Goal: Communication & Community: Answer question/provide support

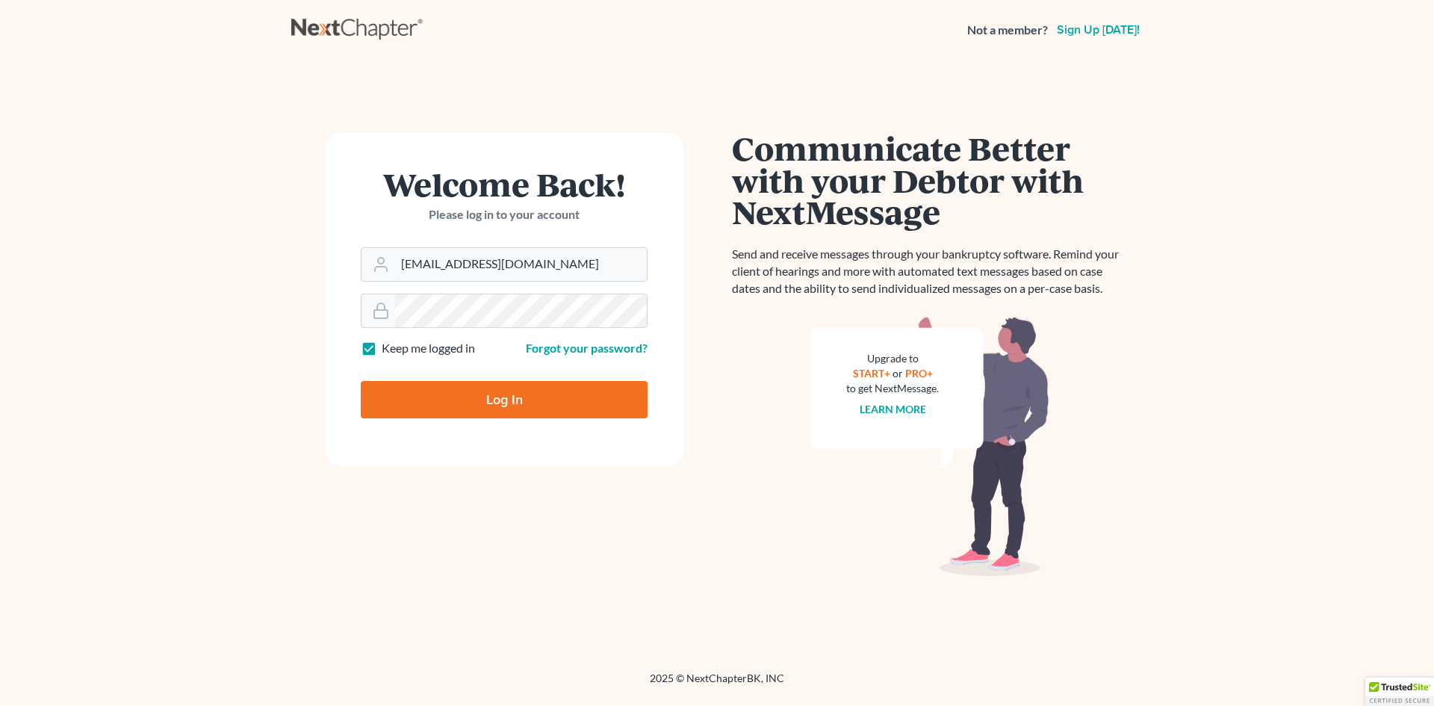
click at [428, 264] on input "[EMAIL_ADDRESS][DOMAIN_NAME]" at bounding box center [521, 264] width 252 height 33
click at [493, 393] on input "Log In" at bounding box center [504, 399] width 287 height 37
type input "Thinking..."
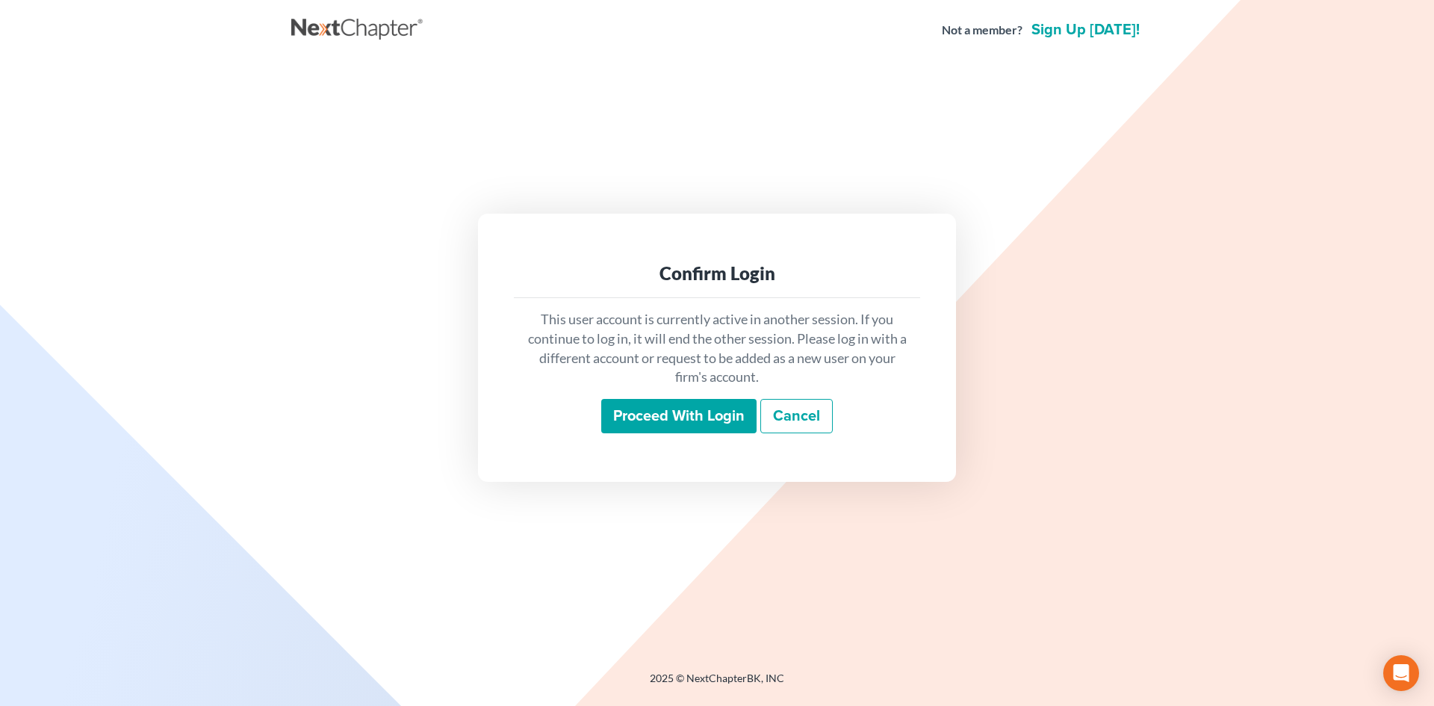
click at [668, 418] on input "Proceed with login" at bounding box center [678, 416] width 155 height 34
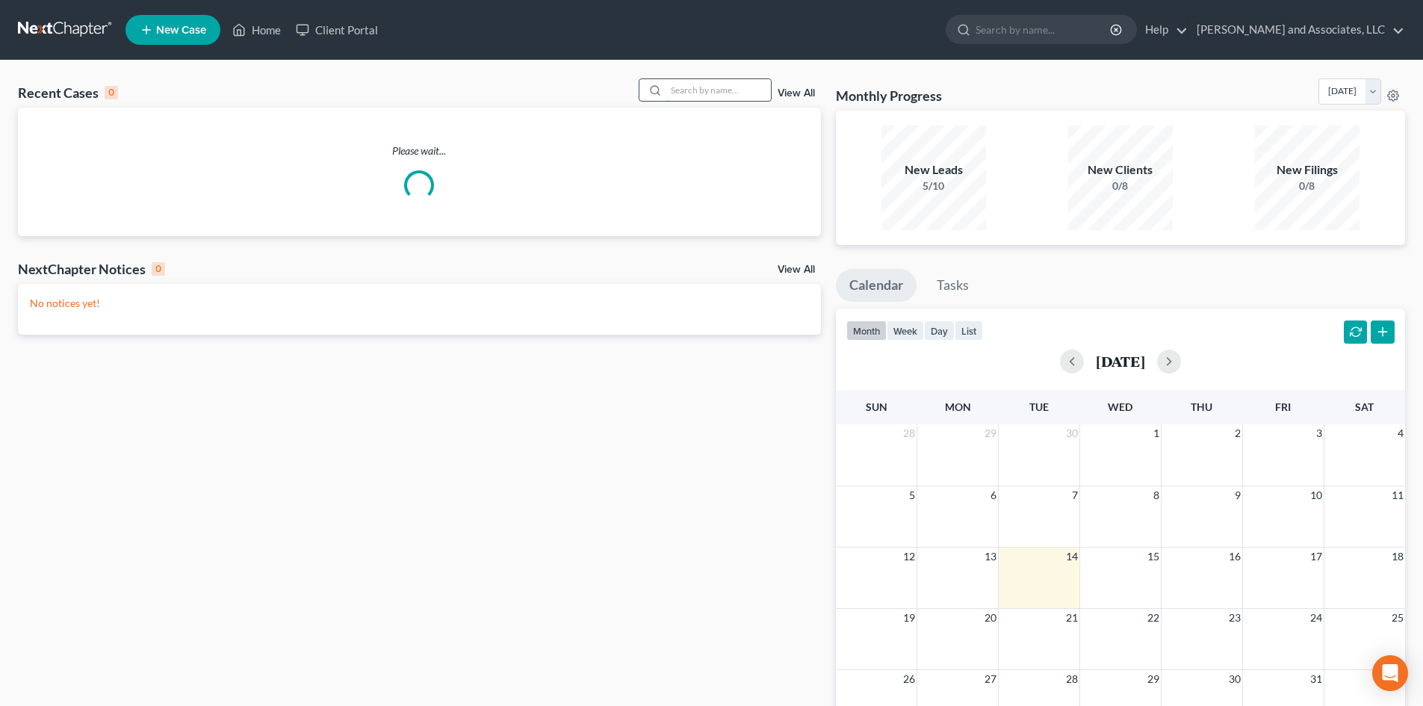
click at [680, 85] on input "search" at bounding box center [718, 90] width 105 height 22
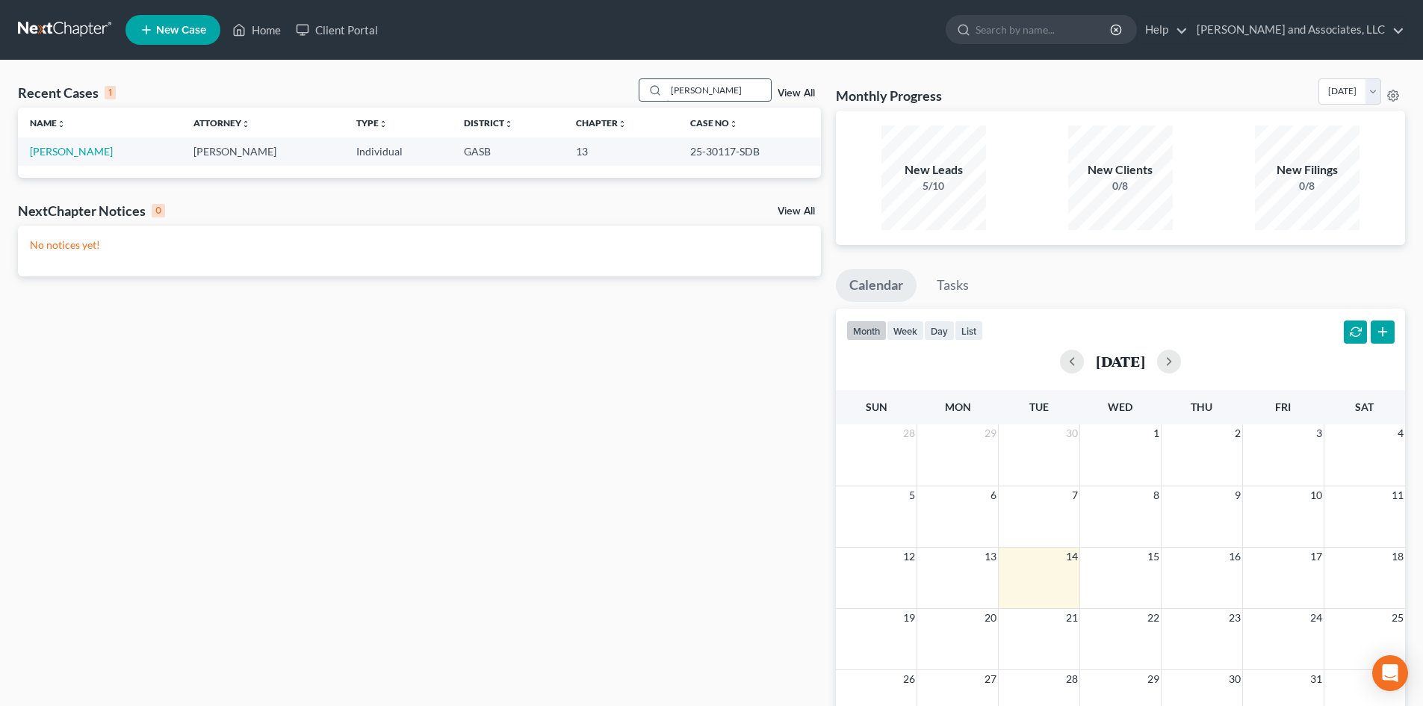
drag, startPoint x: 713, startPoint y: 91, endPoint x: 648, endPoint y: 87, distance: 65.8
click at [651, 86] on div "franco" at bounding box center [705, 89] width 133 height 23
type input "h"
type input "j"
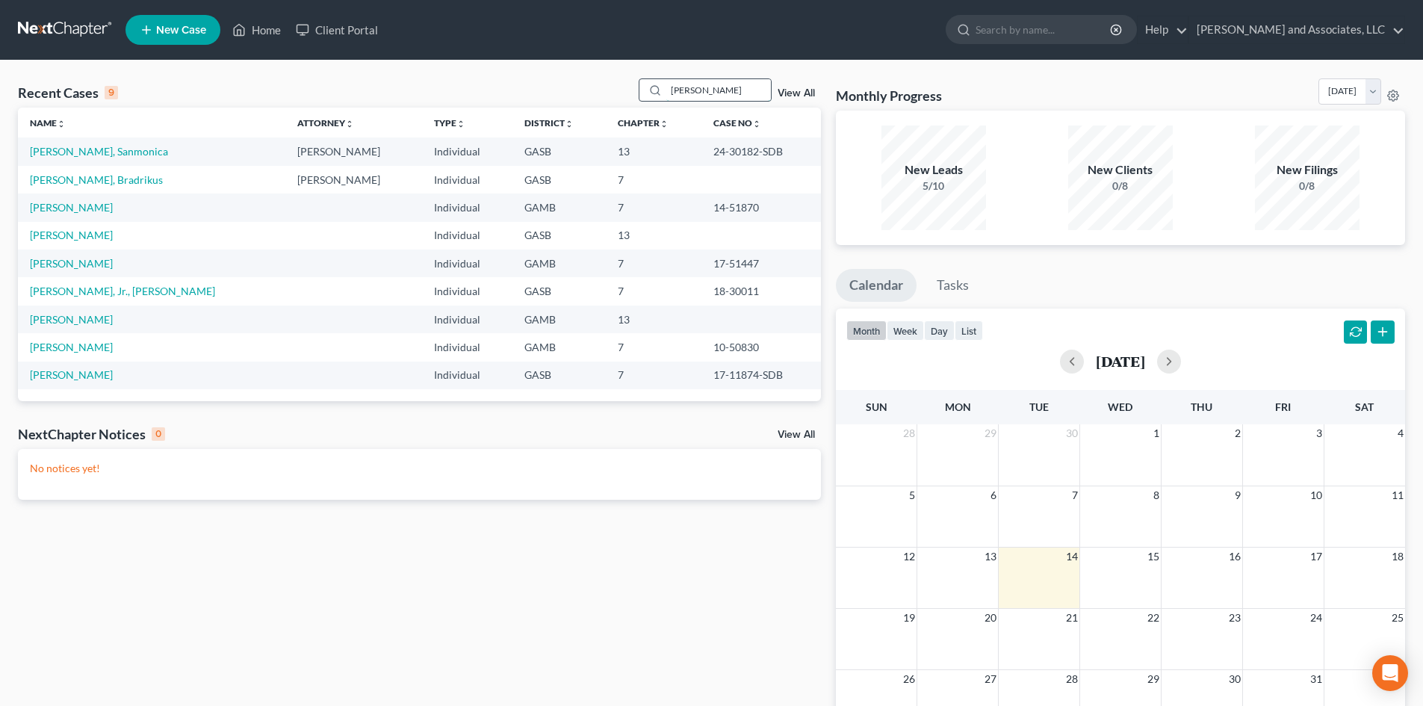
drag, startPoint x: 713, startPoint y: 95, endPoint x: 652, endPoint y: 88, distance: 61.6
click at [652, 88] on div "jenkins" at bounding box center [705, 89] width 133 height 23
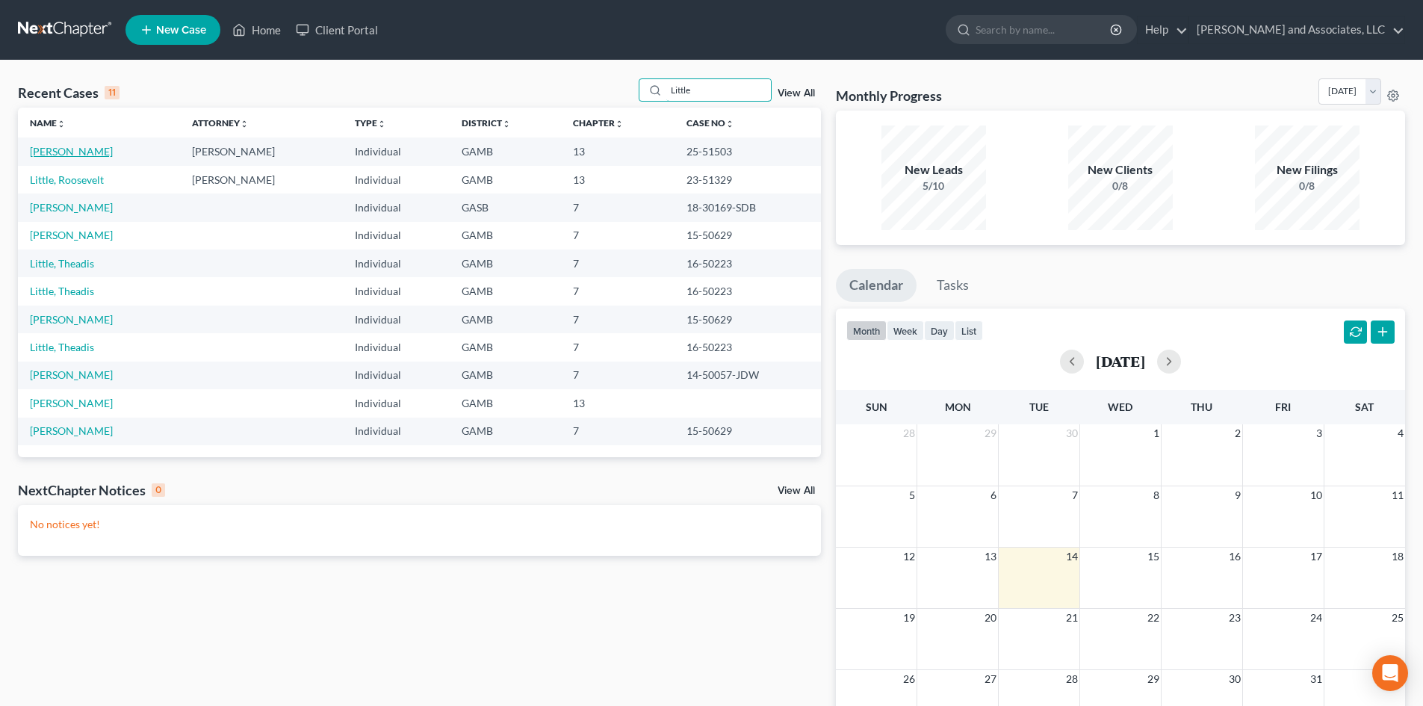
type input "Little"
click at [85, 152] on link "Little, Deondra" at bounding box center [71, 151] width 83 height 13
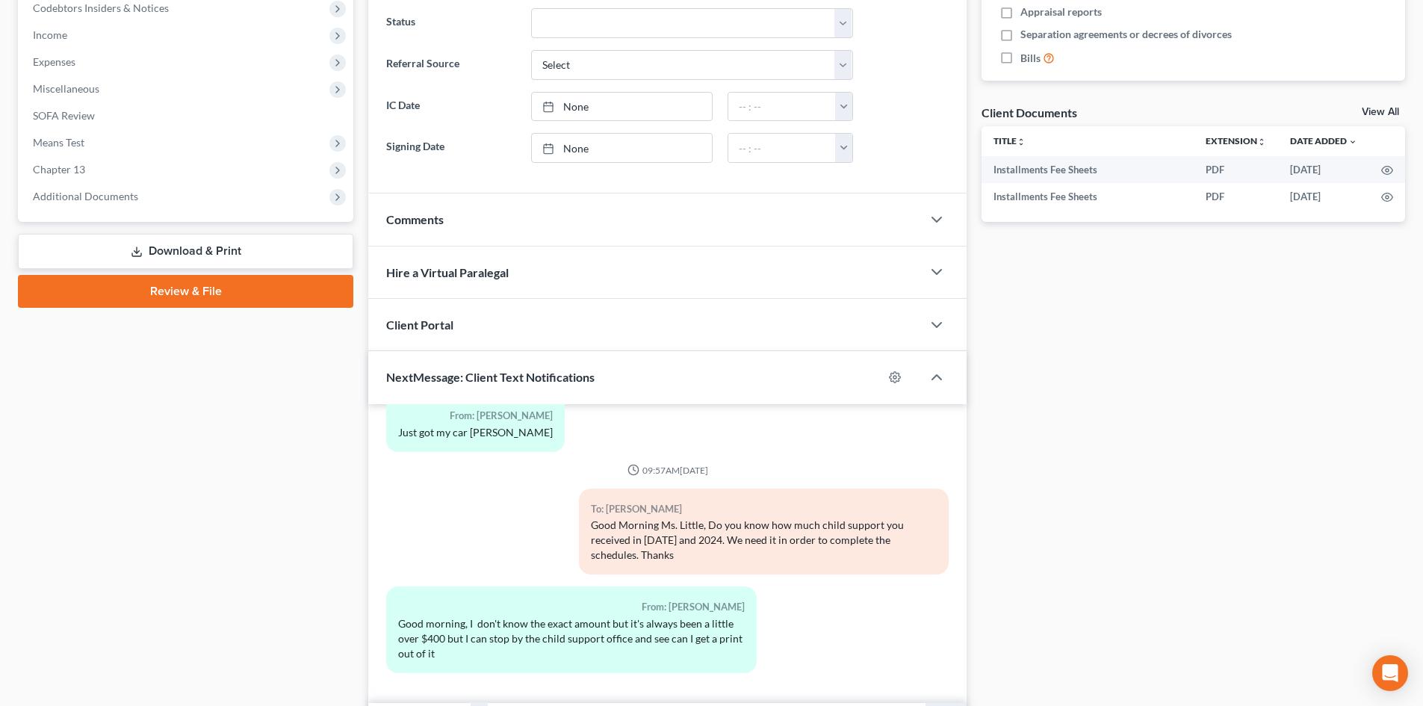
scroll to position [546, 0]
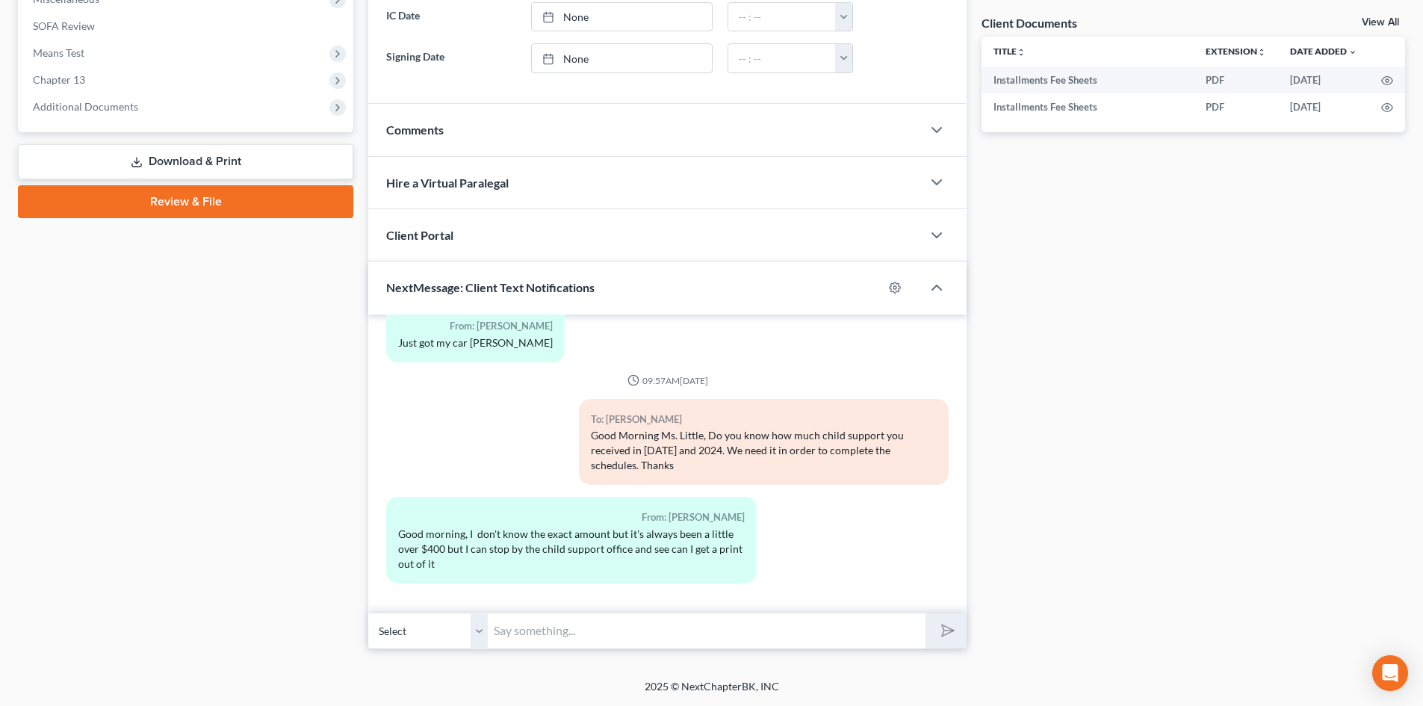
click at [481, 638] on select "Select +1 (478) 357-0037 - Deondra Little" at bounding box center [427, 630] width 119 height 37
click at [368, 612] on select "Select +1 (478) 357-0037 - Deondra Little" at bounding box center [427, 630] width 119 height 37
click at [511, 633] on input "text" at bounding box center [707, 630] width 438 height 37
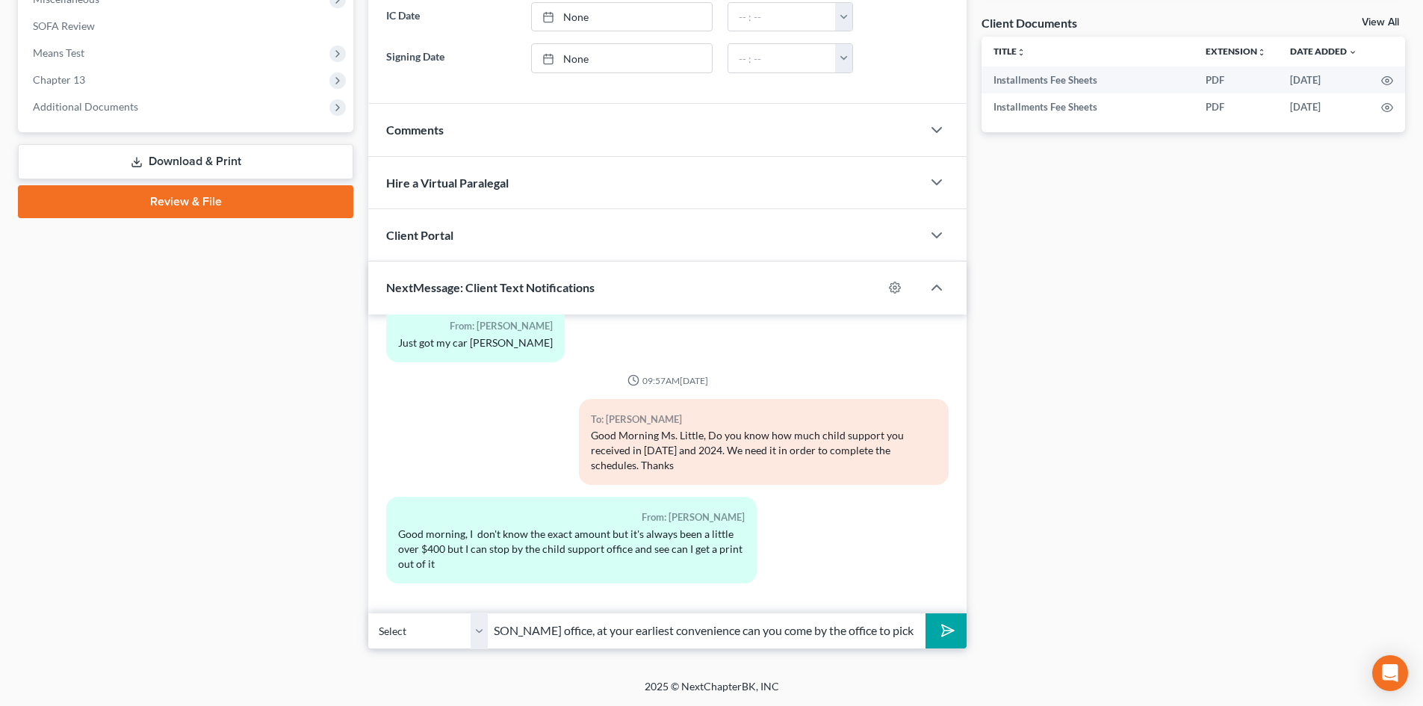
type input "Good Afternoon Deondra this is Rose from Attorney Walker's office, at your earl…"
click at [925, 613] on button "submit" at bounding box center [945, 630] width 41 height 35
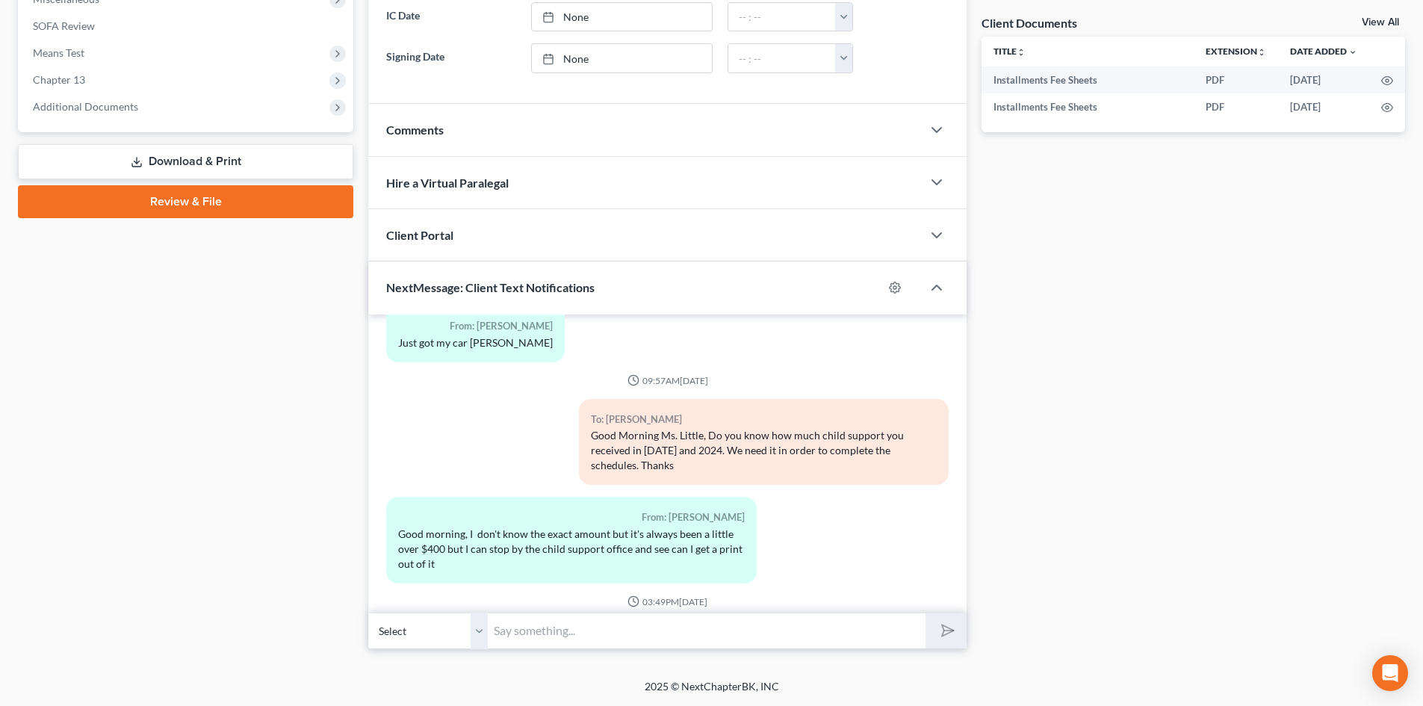
scroll to position [267, 0]
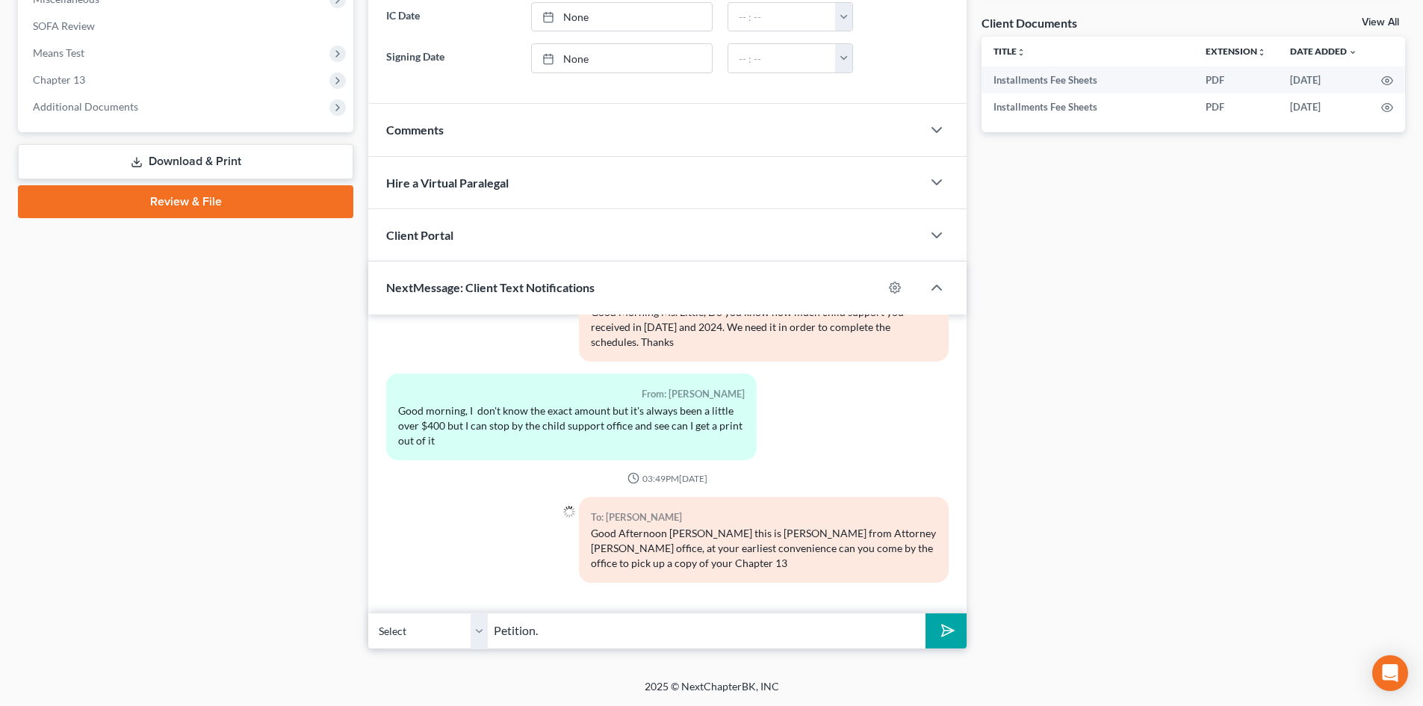
type input "Petition."
click at [925, 613] on button "submit" at bounding box center [945, 630] width 41 height 35
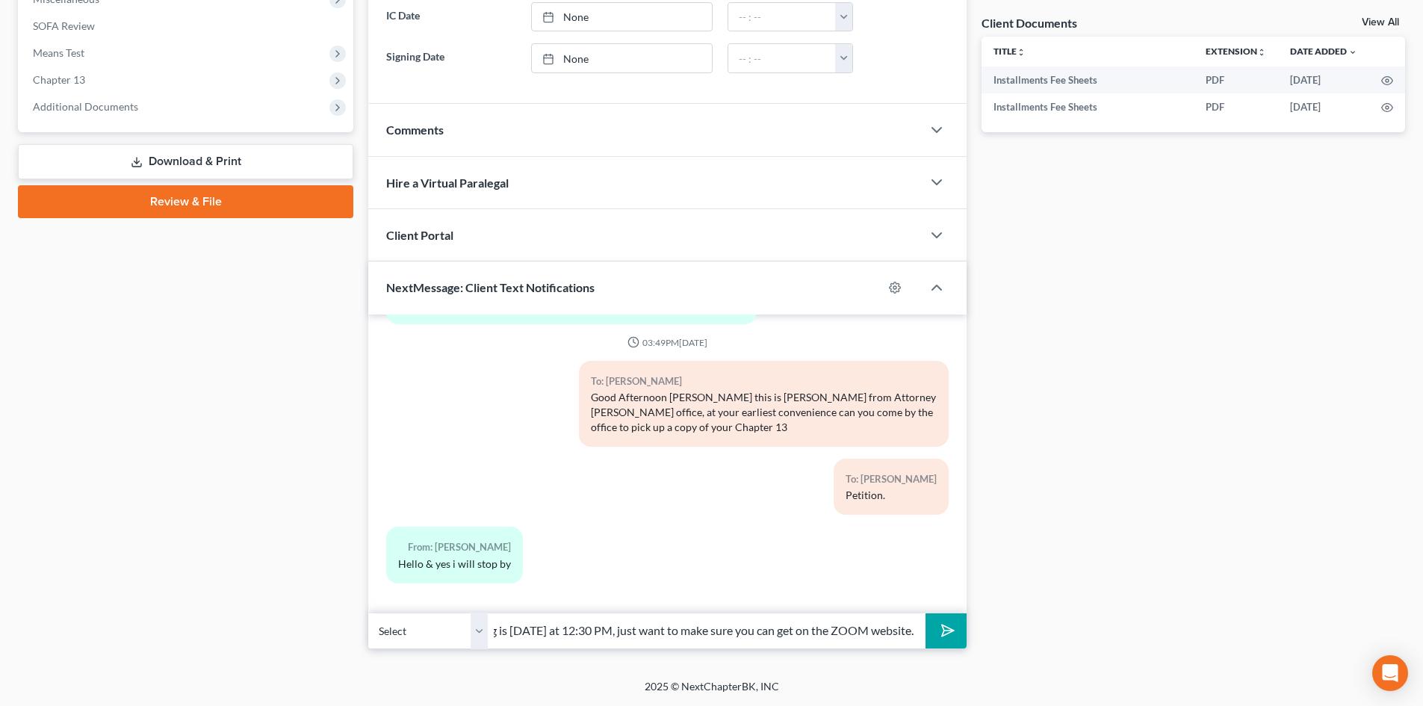
scroll to position [0, 255]
type input "Also, your Meeting of Creditors ZOOM Meeting is Tuesday at 12:30 PM, just want …"
click at [925, 613] on button "submit" at bounding box center [945, 630] width 41 height 35
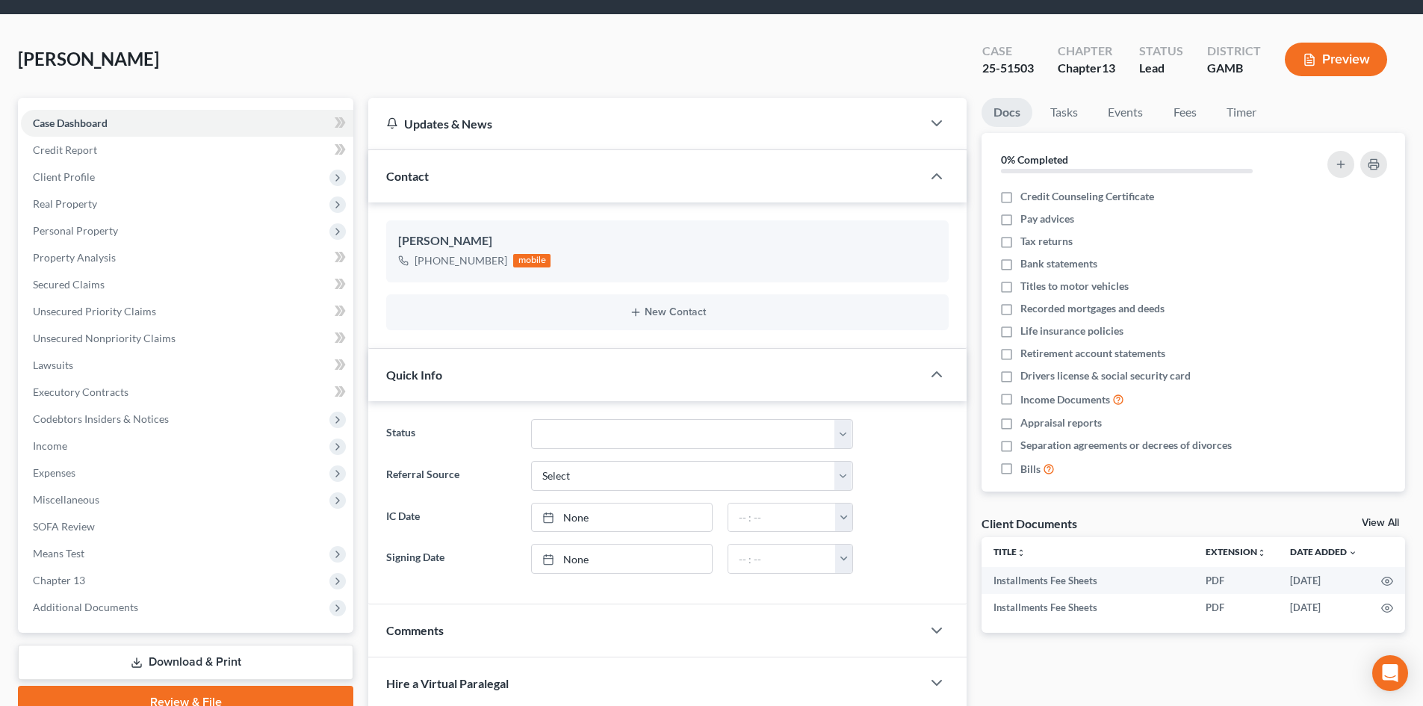
scroll to position [0, 0]
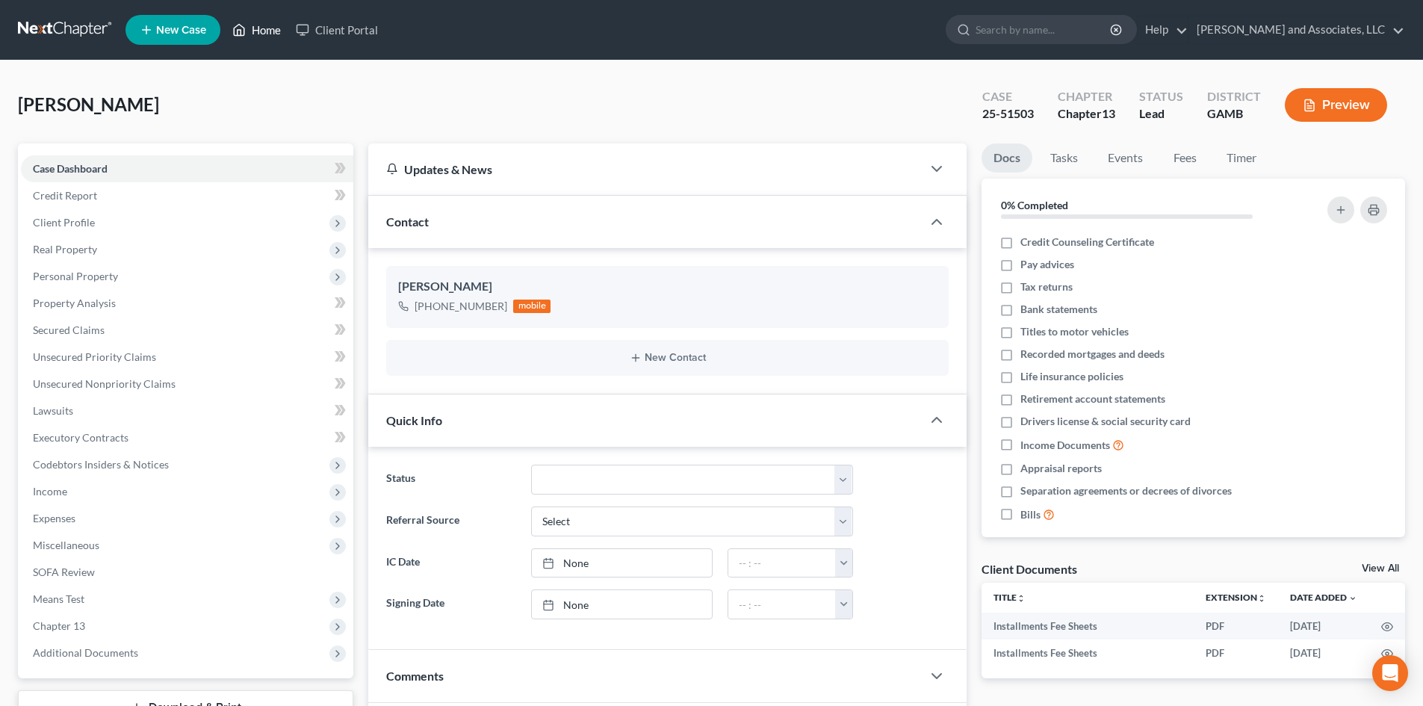
click at [275, 31] on link "Home" at bounding box center [256, 29] width 63 height 27
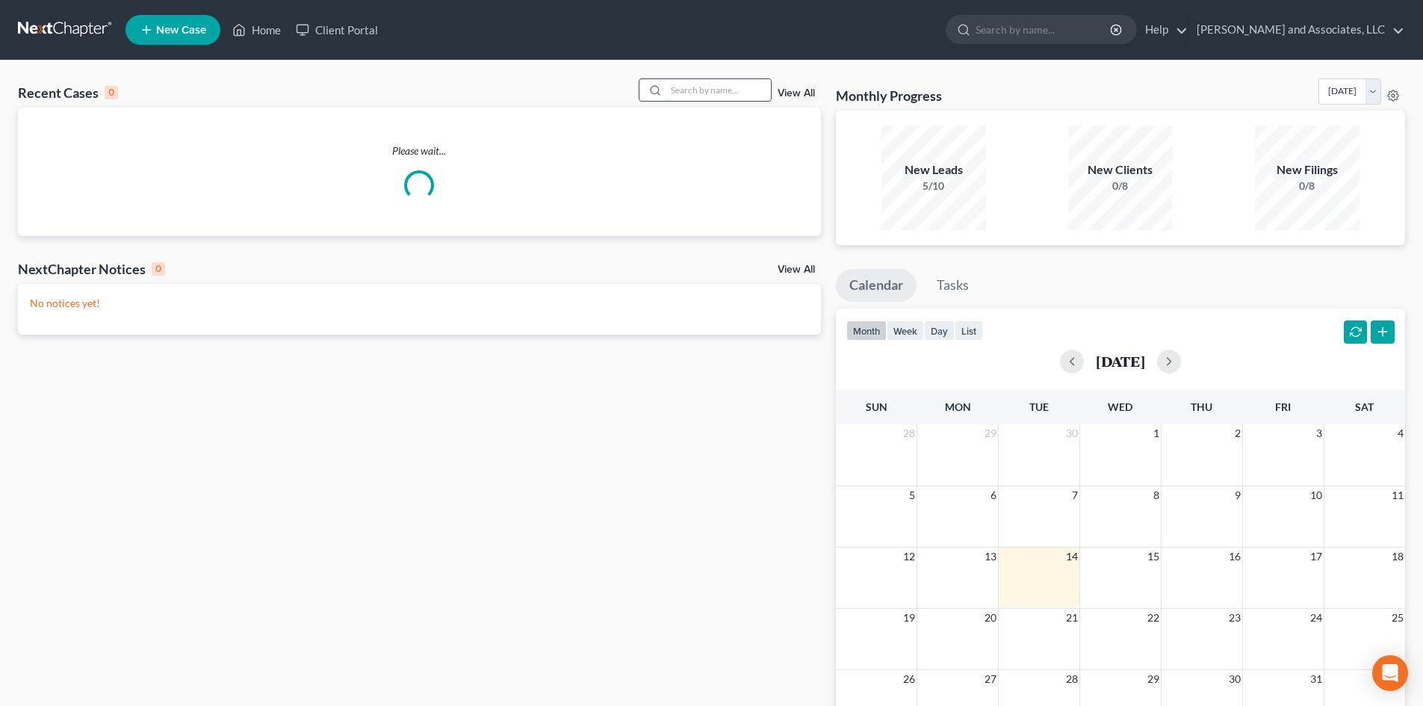
click at [674, 84] on input "search" at bounding box center [718, 90] width 105 height 22
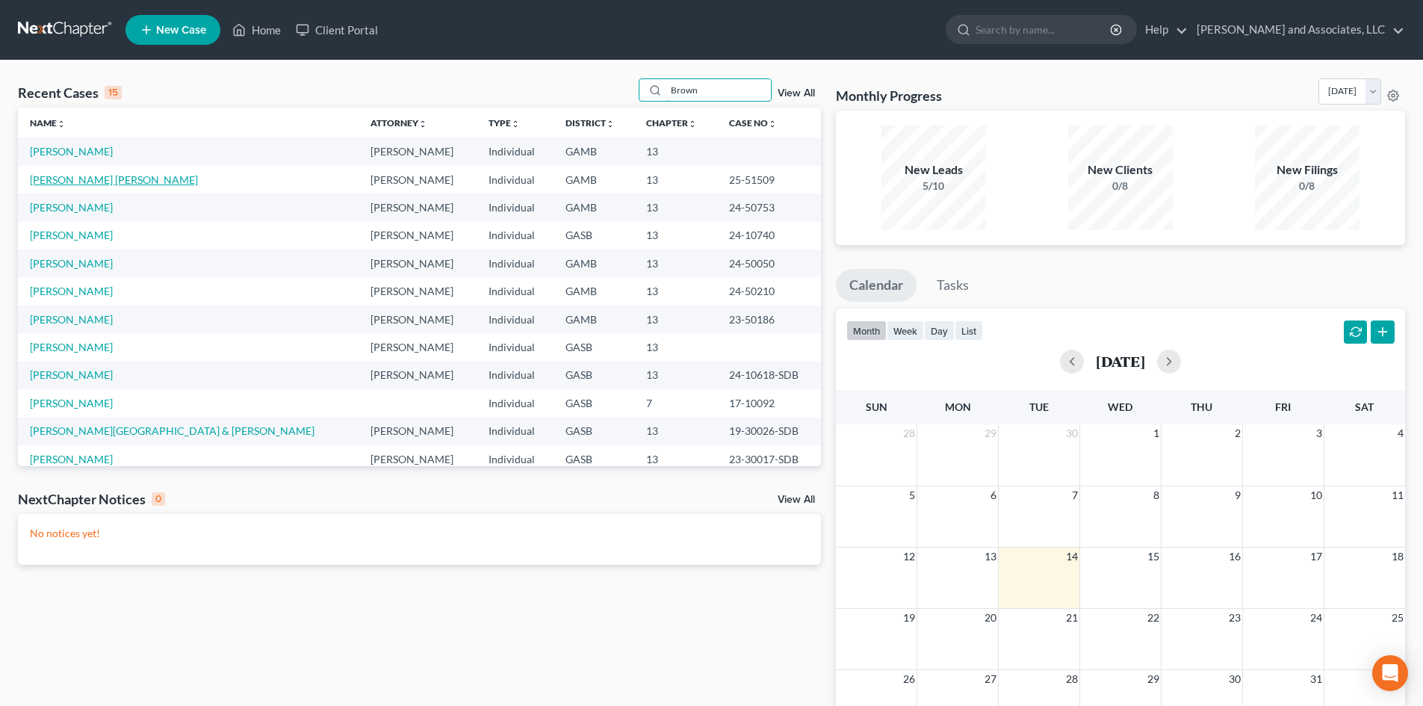
type input "Brown"
click at [107, 178] on link "Chandler Brown, Jamilia" at bounding box center [114, 179] width 168 height 13
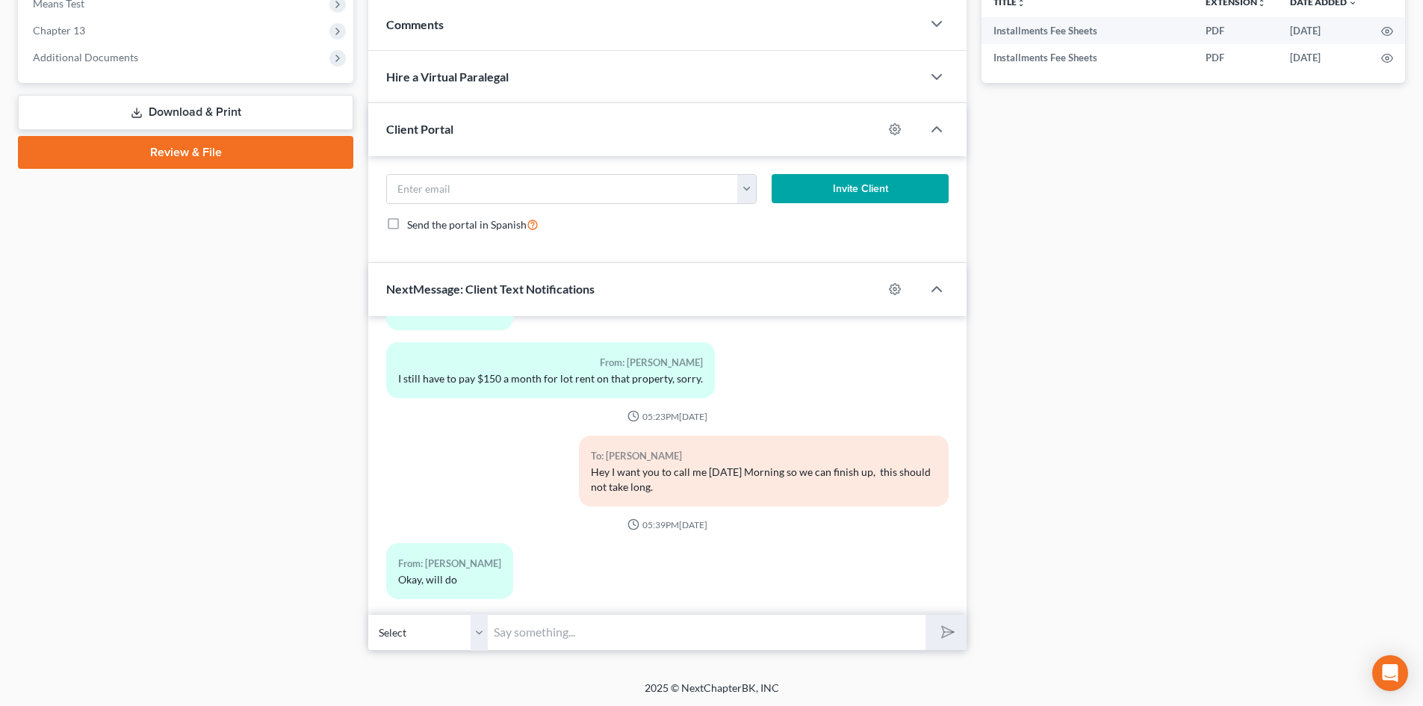
scroll to position [597, 0]
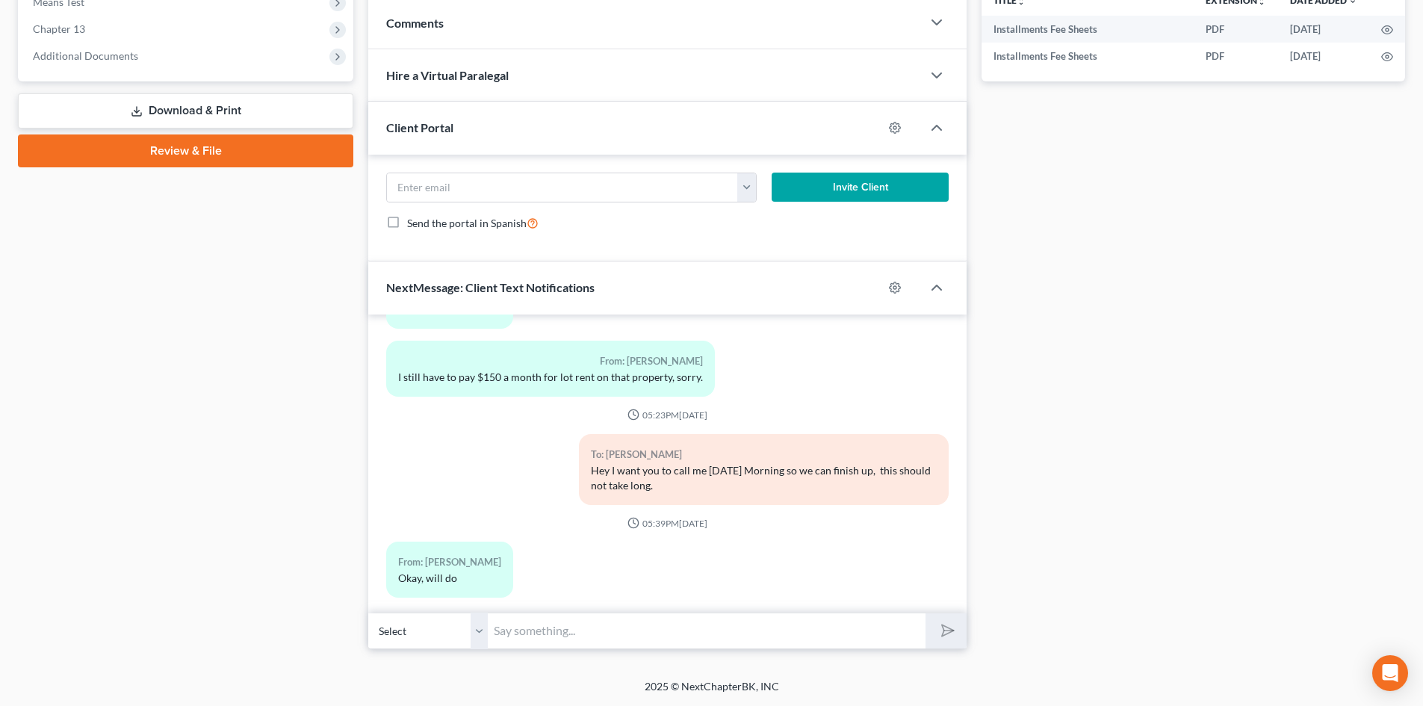
click at [484, 635] on select "Select +1 (478) 521-0223 - Jamilia Chandler Brown" at bounding box center [427, 630] width 119 height 37
click at [368, 612] on select "Select +1 (478) 521-0223 - Jamilia Chandler Brown" at bounding box center [427, 630] width 119 height 37
click at [520, 636] on input "text" at bounding box center [707, 630] width 438 height 37
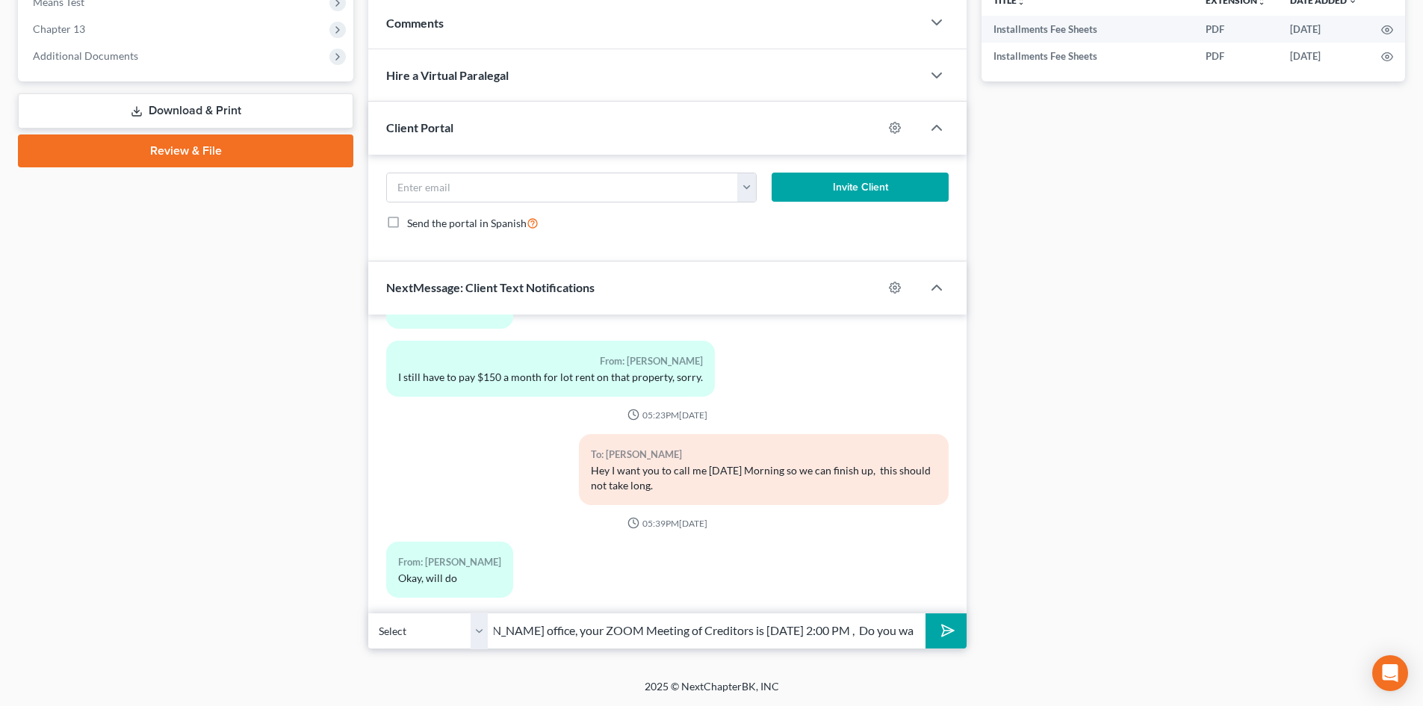
scroll to position [0, 426]
type input "Good Afternoon Jamilia, this is Rose from Attorney Walker's office, your ZOOM M…"
click at [925, 613] on button "submit" at bounding box center [945, 630] width 41 height 35
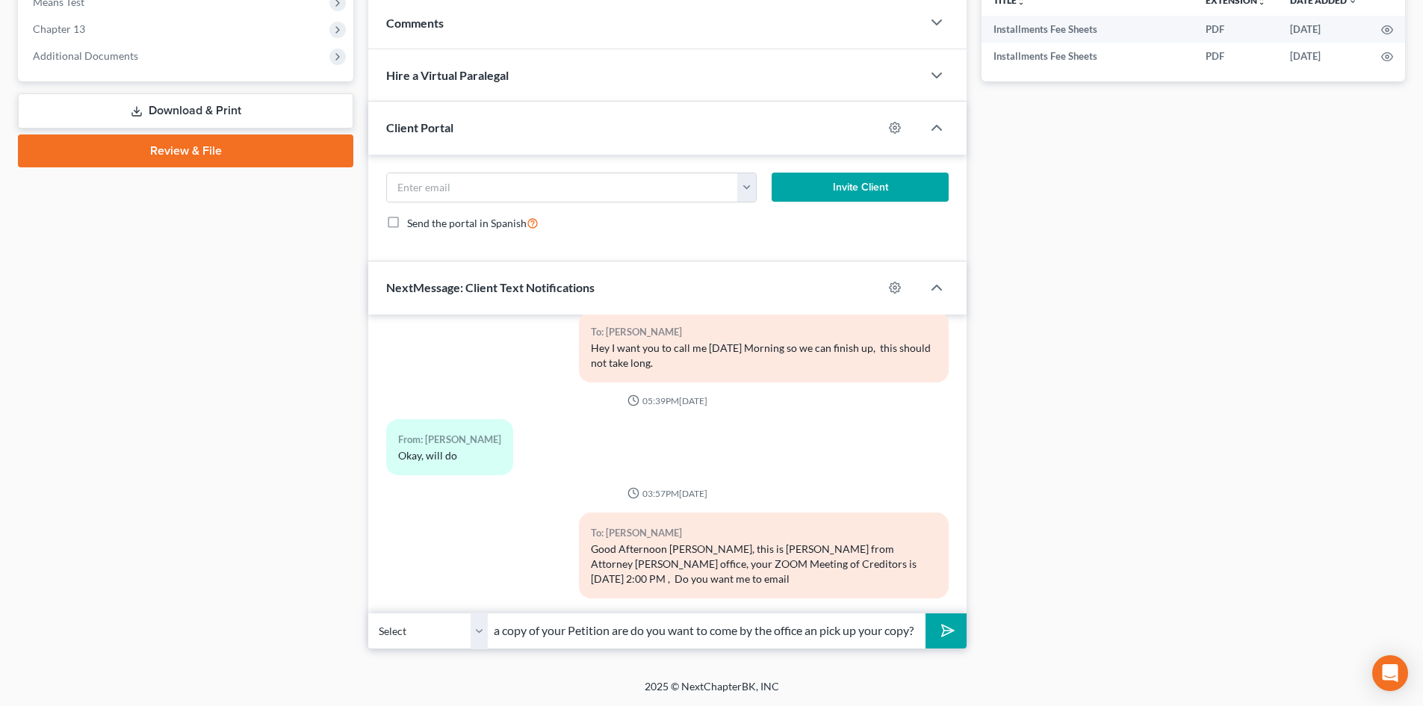
scroll to position [0, 26]
type input "you a copy of your Petition are do you want to come by the office an pick up yo…"
click at [925, 613] on button "submit" at bounding box center [945, 630] width 41 height 35
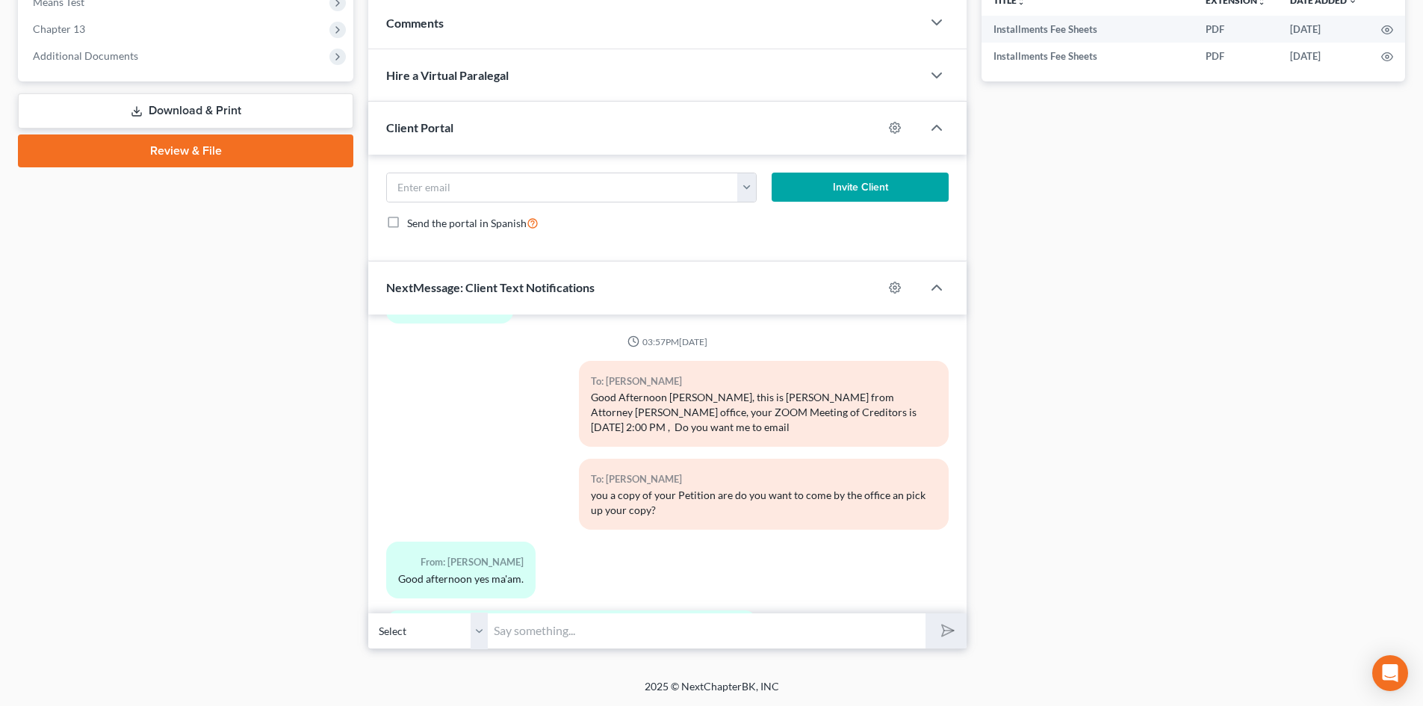
scroll to position [1512, 0]
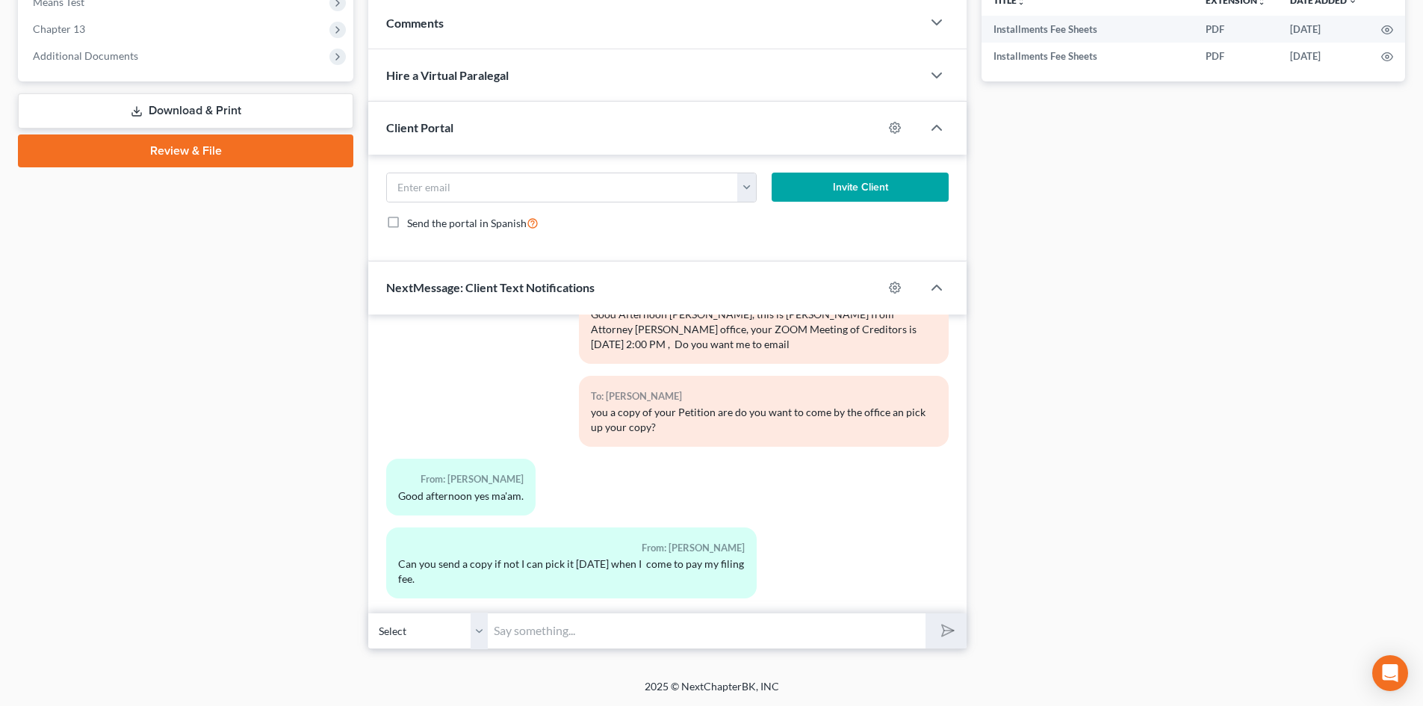
click at [480, 640] on select "Select +1 (478) 521-0223 - Jamilia Chandler Brown" at bounding box center [427, 630] width 119 height 37
click at [368, 612] on select "Select +1 (478) 521-0223 - Jamilia Chandler Brown" at bounding box center [427, 630] width 119 height 37
click at [504, 630] on input "text" at bounding box center [707, 630] width 438 height 37
type input "Tell you what I will make you a copy and give the hard copy to you when you com…"
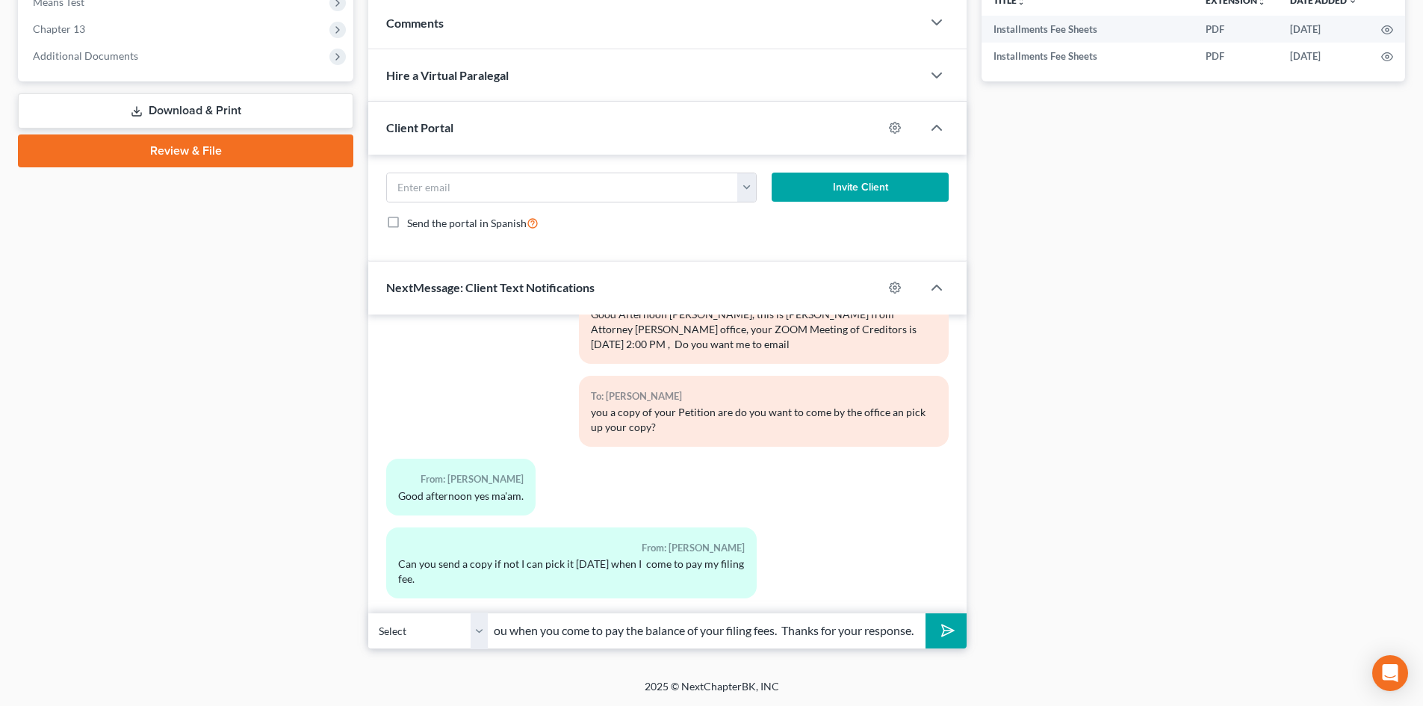
click at [925, 613] on button "submit" at bounding box center [945, 630] width 41 height 35
